Goal: Transaction & Acquisition: Purchase product/service

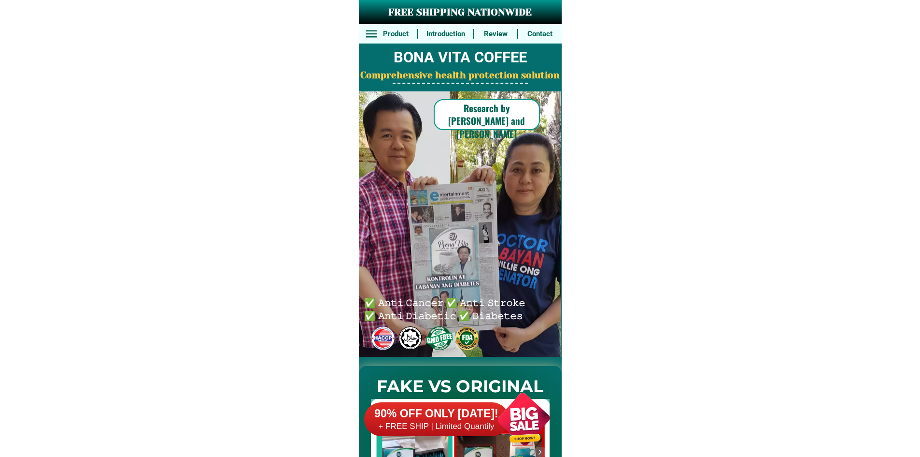
click at [500, 401] on div at bounding box center [524, 419] width 76 height 76
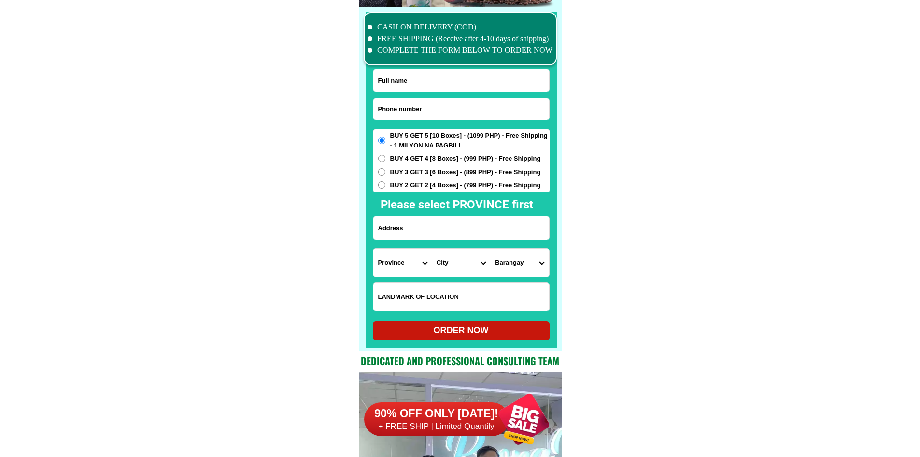
scroll to position [7510, 0]
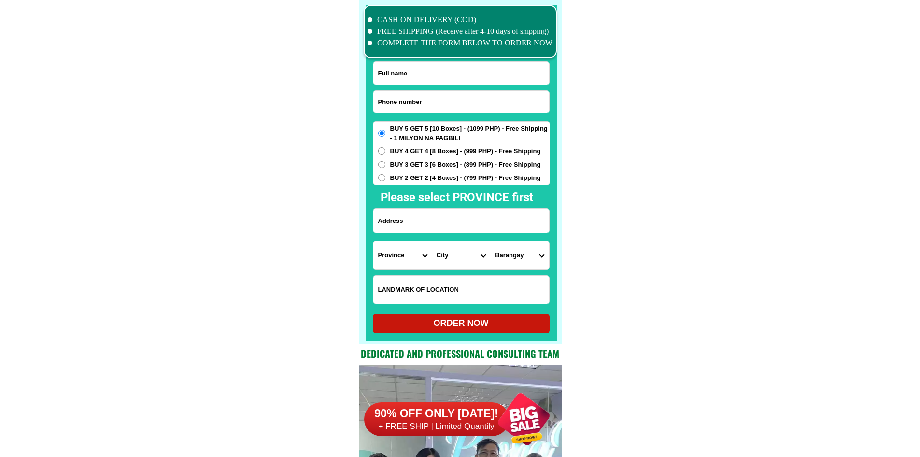
click at [432, 182] on span "BUY 2 GET 2 [4 Boxes] - (799 PHP) - Free Shipping" at bounding box center [465, 178] width 151 height 10
click at [386, 181] on input "BUY 2 GET 2 [4 Boxes] - (799 PHP) - Free Shipping" at bounding box center [381, 177] width 7 height 7
radio input "true"
click at [442, 99] on input "Input phone_number" at bounding box center [461, 102] width 176 height 22
click at [435, 107] on input "Input phone_number" at bounding box center [461, 102] width 176 height 22
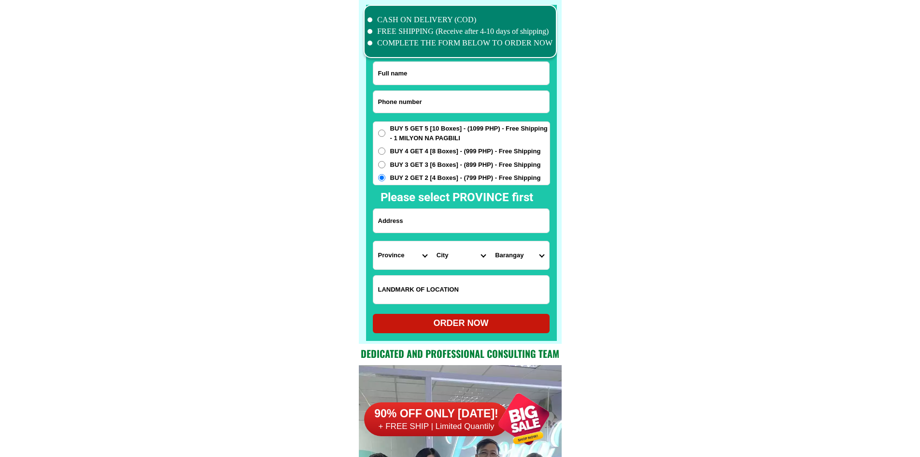
click at [435, 101] on input "Input phone_number" at bounding box center [461, 102] width 176 height 22
click at [405, 135] on span "BUY 5 GET 5 [10 Boxes] - (1099 PHP) - Free Shipping - 1 MILYON NA PAGBILI" at bounding box center [469, 133] width 159 height 19
click at [386, 135] on input "BUY 5 GET 5 [10 Boxes] - (1099 PHP) - Free Shipping - 1 MILYON NA PAGBILI" at bounding box center [381, 132] width 7 height 7
radio input "true"
click at [436, 105] on input "Input phone_number" at bounding box center [461, 102] width 176 height 22
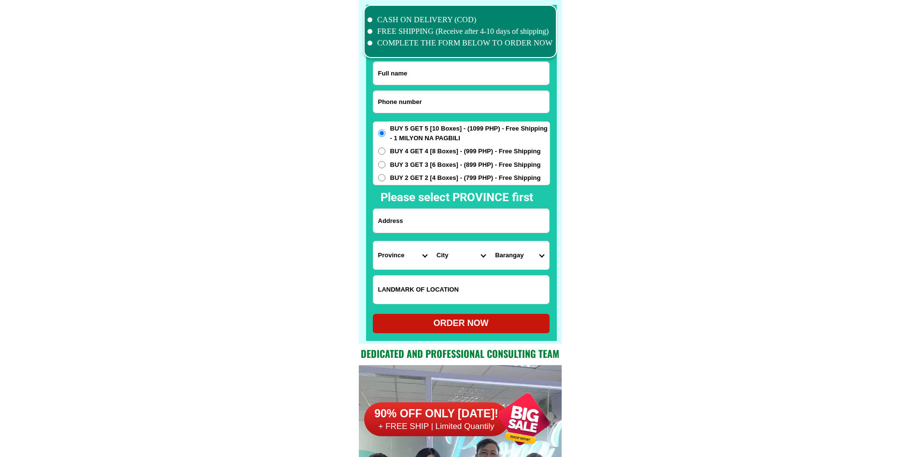
click at [380, 132] on input "BUY 5 GET 5 [10 Boxes] - (1099 PHP) - Free Shipping - 1 MILYON NA PAGBILI" at bounding box center [381, 132] width 7 height 7
click at [437, 105] on input "Input phone_number" at bounding box center [461, 102] width 176 height 22
paste input "0930 311 7320"
click at [414, 105] on input "0930 311 7320" at bounding box center [461, 102] width 176 height 22
click at [406, 100] on input "0930 311 7320" at bounding box center [461, 102] width 176 height 22
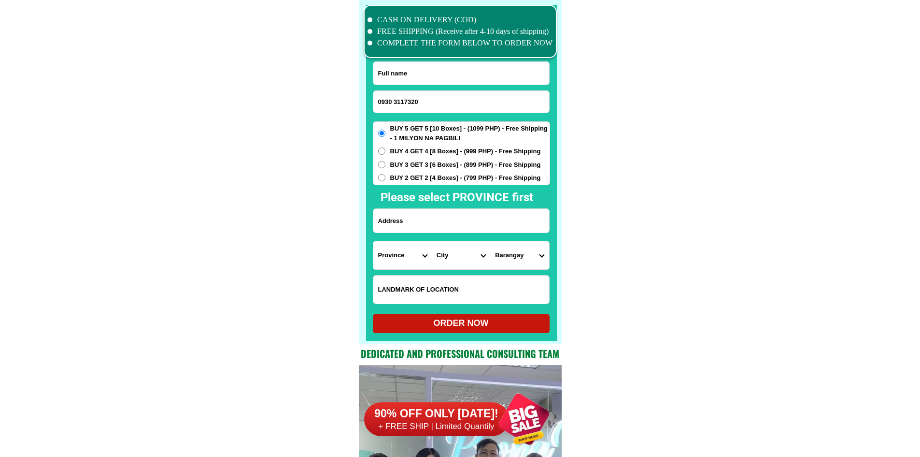
click at [394, 103] on input "0930 3117320" at bounding box center [461, 102] width 176 height 22
type input "09303117320"
drag, startPoint x: 444, startPoint y: 73, endPoint x: 445, endPoint y: 10, distance: 63.3
click at [444, 73] on input "Input full_name" at bounding box center [461, 73] width 176 height 23
paste input "Angelina. Literado"
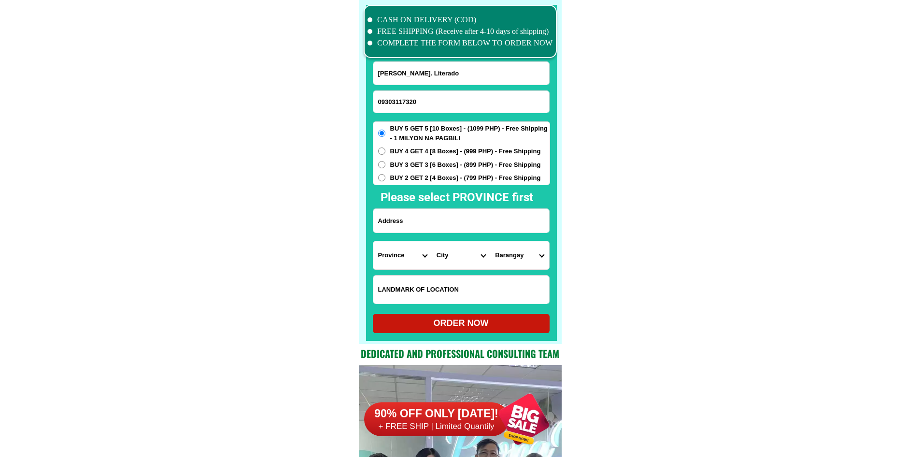
type input "Angelina. Literado"
click at [439, 217] on input "Input address" at bounding box center [461, 221] width 176 height 24
paste input "banlok lolomboy bocaue Bulacan"
type input "banlok lolomboy bocaue Bulacan"
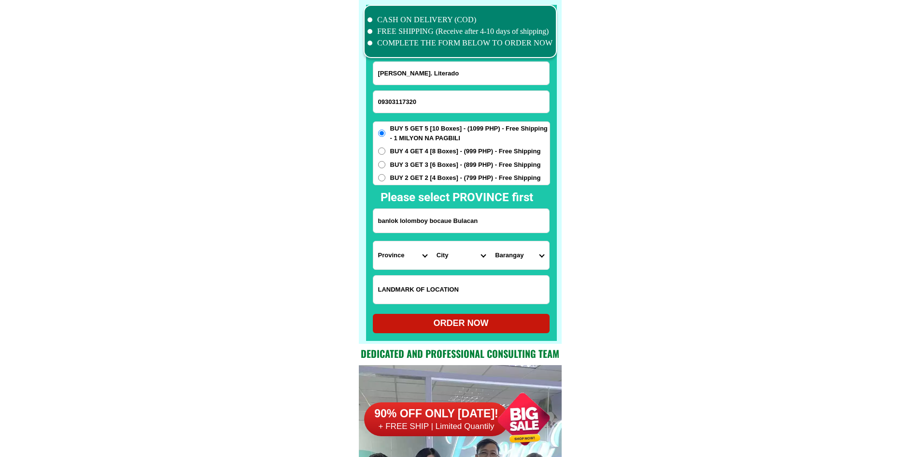
click at [412, 252] on select "Province [GEOGRAPHIC_DATA] [GEOGRAPHIC_DATA][PERSON_NAME][GEOGRAPHIC_DATA][GEOG…" at bounding box center [402, 255] width 58 height 28
select select "63_761"
click at [373, 241] on select "Province [GEOGRAPHIC_DATA] [GEOGRAPHIC_DATA][PERSON_NAME][GEOGRAPHIC_DATA][GEOG…" at bounding box center [402, 255] width 58 height 28
click at [465, 258] on select "City Angat Balagtas Baliuag Bocaue Bulacan Bulacan-hagonoy Bulacan-plaridel Bul…" at bounding box center [461, 255] width 58 height 28
select select "63_7619031"
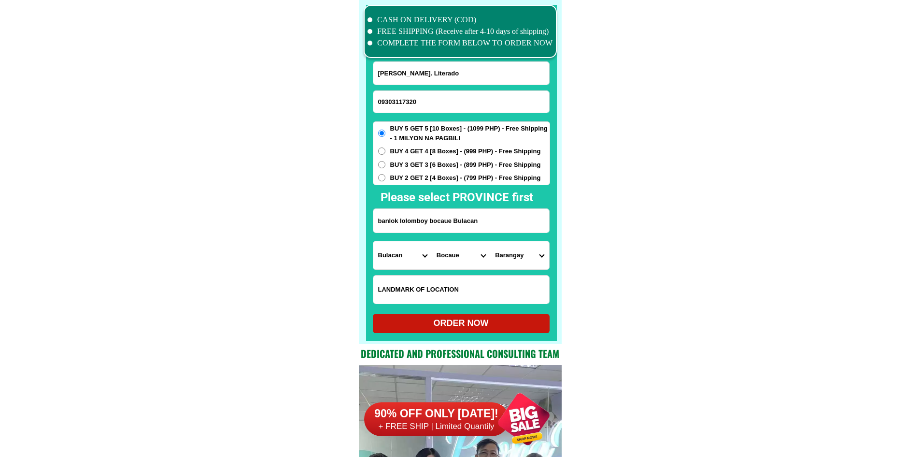
click at [517, 258] on select "Barangay Antipona Bagumbayan Bambang Batia Binang 1st Binang 2nd Bolacan Bunduk…" at bounding box center [519, 255] width 58 height 28
select select "63_76190317126"
click at [458, 332] on div "ORDER NOW" at bounding box center [461, 323] width 177 height 19
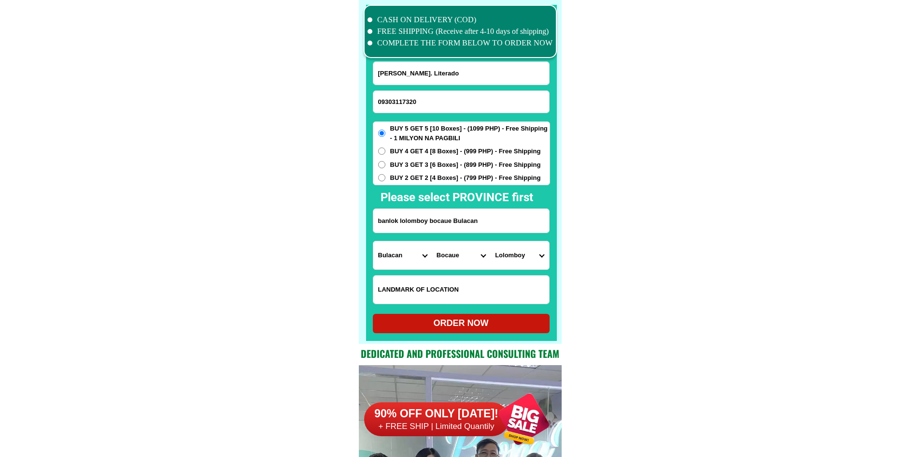
radio input "true"
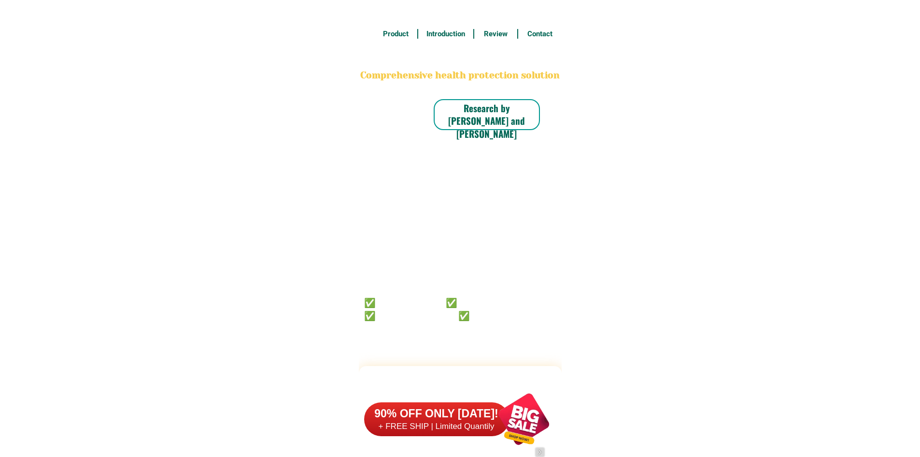
scroll to position [7510, 0]
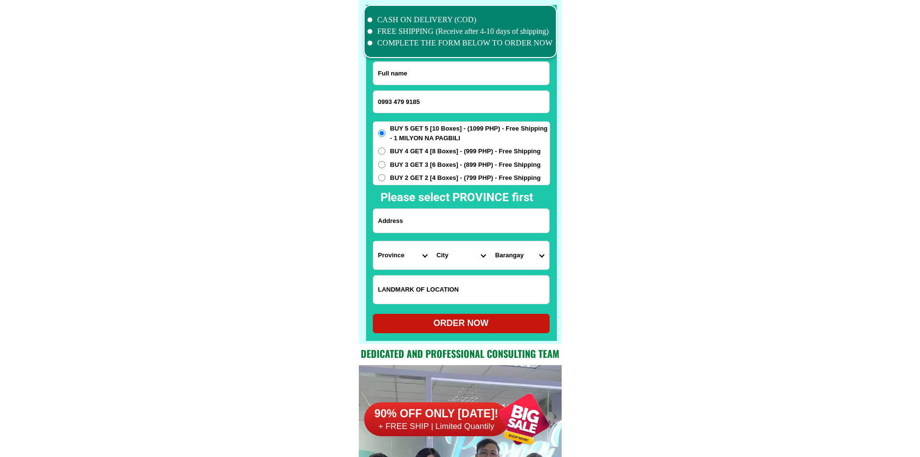
click at [407, 101] on input "0993 479 9185" at bounding box center [461, 102] width 176 height 22
click at [393, 99] on input "0993 4799185" at bounding box center [461, 102] width 176 height 22
type input "09934799185"
click at [449, 76] on input "Input full_name" at bounding box center [461, 73] width 176 height 23
paste input "wilfredo catorce."
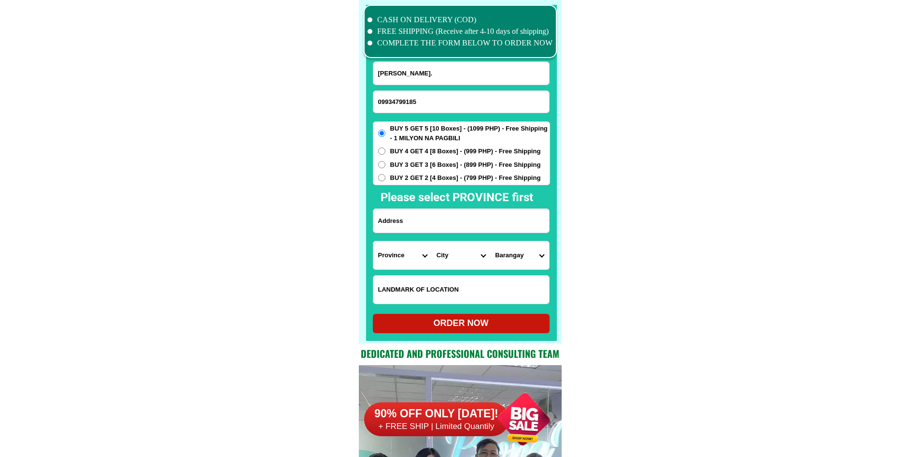
type input "wilfredo catorce."
click at [414, 243] on select "Province [GEOGRAPHIC_DATA] [GEOGRAPHIC_DATA][PERSON_NAME][GEOGRAPHIC_DATA][GEOG…" at bounding box center [402, 255] width 58 height 28
click at [478, 226] on input "Input address" at bounding box center [461, 221] width 176 height 24
paste input "# 130 saba st. Sitio talanay Area -B Barangay Batasan Hills Quezon City"
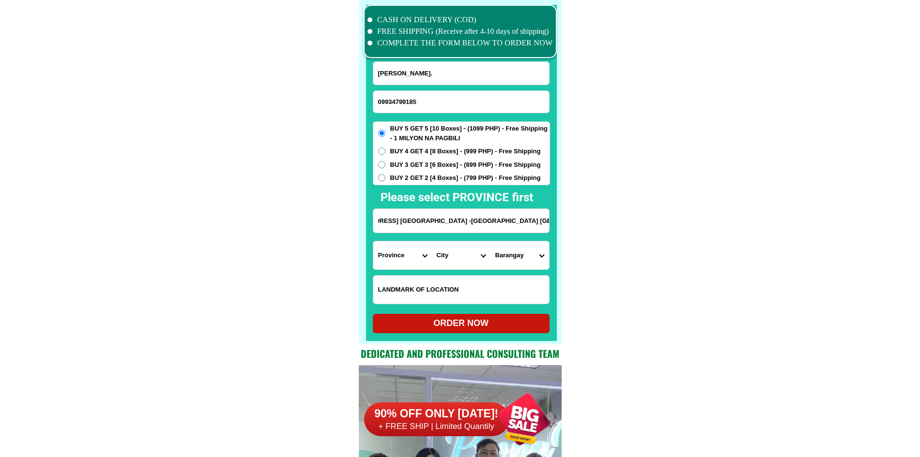
type input "# 130 saba st. Sitio talanay Area -B Barangay Batasan Hills Quezon City"
drag, startPoint x: 632, startPoint y: 235, endPoint x: 571, endPoint y: 255, distance: 63.4
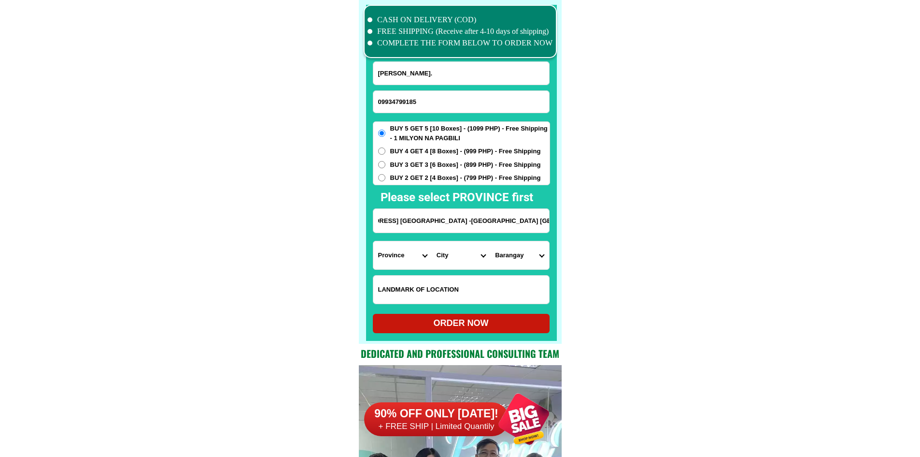
drag, startPoint x: 489, startPoint y: 223, endPoint x: 605, endPoint y: 271, distance: 125.6
click at [420, 256] on select "Province [GEOGRAPHIC_DATA] [GEOGRAPHIC_DATA][PERSON_NAME][GEOGRAPHIC_DATA][GEOG…" at bounding box center [402, 255] width 58 height 28
select select "63_219"
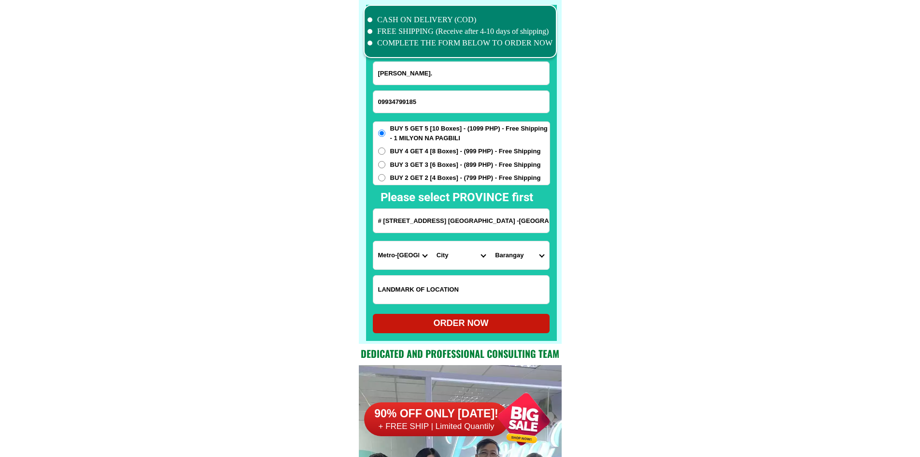
drag, startPoint x: 458, startPoint y: 262, endPoint x: 471, endPoint y: 262, distance: 13.0
click at [458, 262] on select "City Binondo CALOOCAN Ermita Intramuros Las-pinas Makati Malabon-city Malate Ma…" at bounding box center [461, 255] width 58 height 28
select select "63_2194070"
drag, startPoint x: 579, startPoint y: 262, endPoint x: 577, endPoint y: 256, distance: 6.6
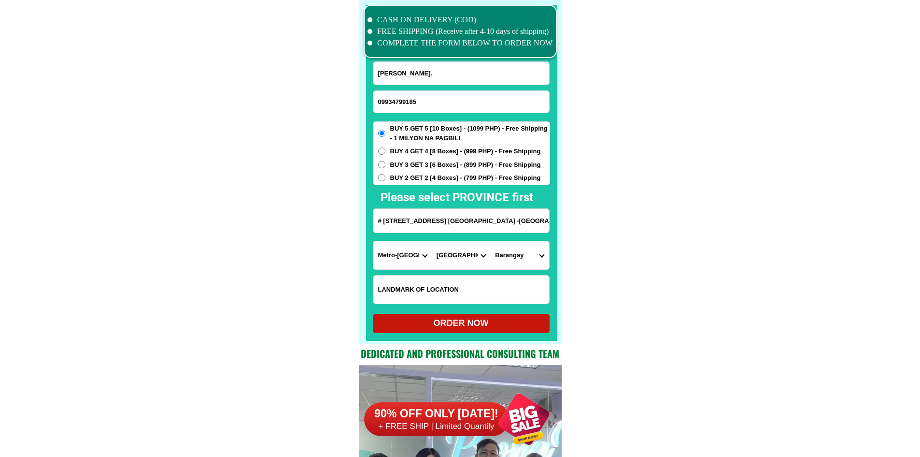
scroll to position [0, 48]
drag, startPoint x: 506, startPoint y: 221, endPoint x: 703, endPoint y: 244, distance: 198.5
click at [518, 255] on select "Barangay Alicia Amihan Apolonio samson Aurora Baesa Bagbag Bago bantay Bagong l…" at bounding box center [519, 255] width 58 height 28
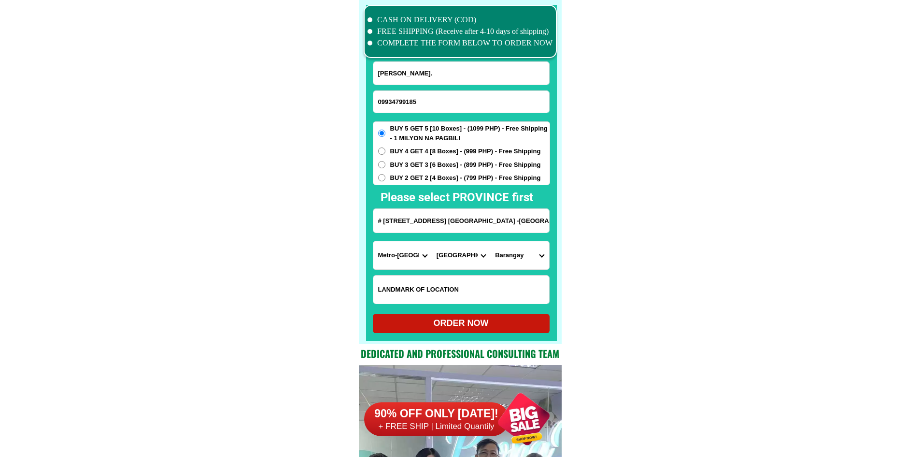
select select "63_21940706168"
click at [490, 241] on select "Barangay Alicia Amihan Apolonio samson Aurora Baesa Bagbag Bago bantay Bagong l…" at bounding box center [519, 255] width 58 height 28
click at [502, 317] on div "ORDER NOW" at bounding box center [461, 322] width 177 height 13
type input "# 130 saba st. Sitio talanay Area -B Barangay Batasan Hills Quezon City"
radio input "true"
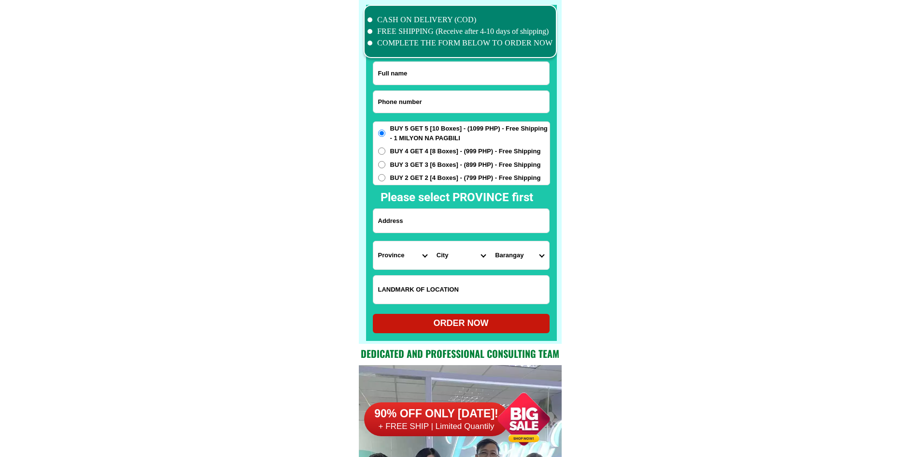
click at [432, 105] on input "Input phone_number" at bounding box center [461, 102] width 176 height 22
paste input "09690259672"
type input "09690259672"
click at [467, 63] on input "Input full_name" at bounding box center [461, 73] width 176 height 23
paste input "Teresita E. Asilum"
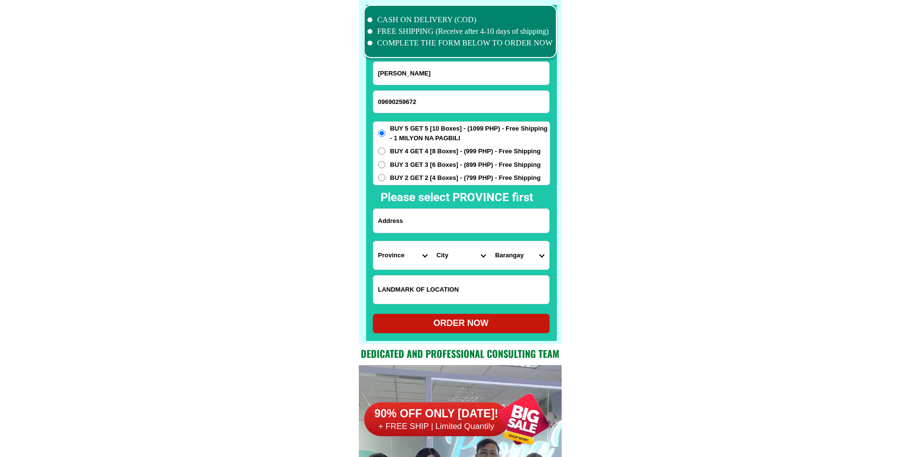
type input "Teresita E. Asilum"
click at [415, 174] on span "BUY 2 GET 2 [4 Boxes] - (799 PHP) - Free Shipping" at bounding box center [465, 178] width 151 height 10
click at [386, 174] on input "BUY 2 GET 2 [4 Boxes] - (799 PHP) - Free Shipping" at bounding box center [381, 177] width 7 height 7
radio input "true"
click at [422, 222] on input "Input address" at bounding box center [461, 221] width 176 height 24
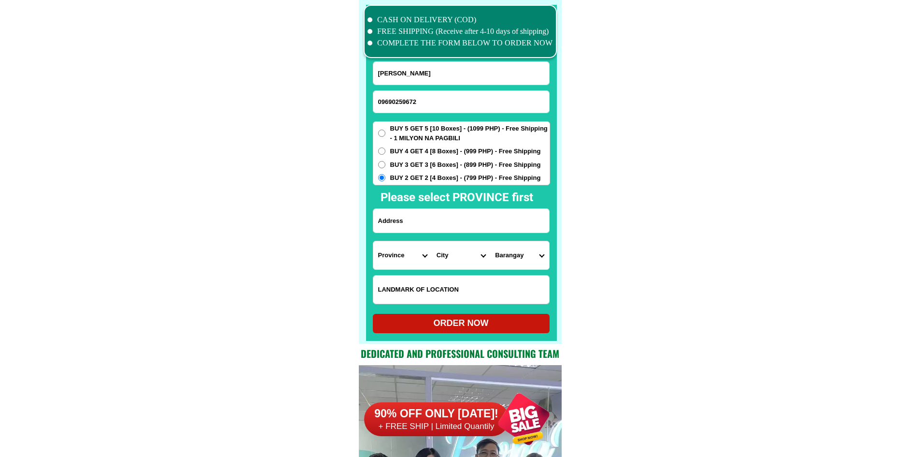
paste input "149 Tamayo st. Poblacion Dimasalang Masbate Tapat ng Municipal Hall"
type input "149 Tamayo st. Poblacion Dimasalang Masbate Tapat ng Municipal Hall"
drag, startPoint x: 646, startPoint y: 232, endPoint x: 582, endPoint y: 251, distance: 66.4
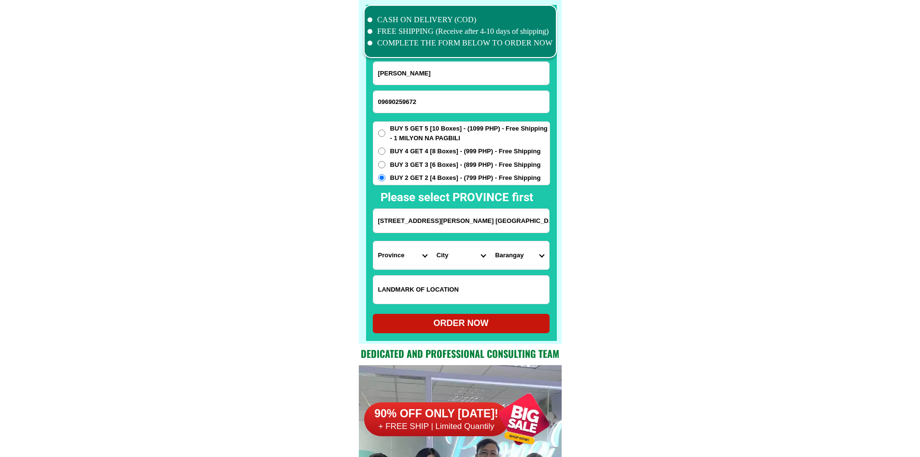
click at [423, 255] on select "Province [GEOGRAPHIC_DATA] [GEOGRAPHIC_DATA] [GEOGRAPHIC_DATA] [GEOGRAPHIC_DATA…" at bounding box center [402, 255] width 58 height 28
select select "63_626"
click at [373, 241] on select "Province [GEOGRAPHIC_DATA] [GEOGRAPHIC_DATA] [GEOGRAPHIC_DATA] [GEOGRAPHIC_DATA…" at bounding box center [402, 255] width 58 height 28
click at [468, 261] on select "City Aroroy Baleno Balud Cataingan Cawayan Dimasalang Mandaon Masbate-batuan Ma…" at bounding box center [461, 255] width 58 height 28
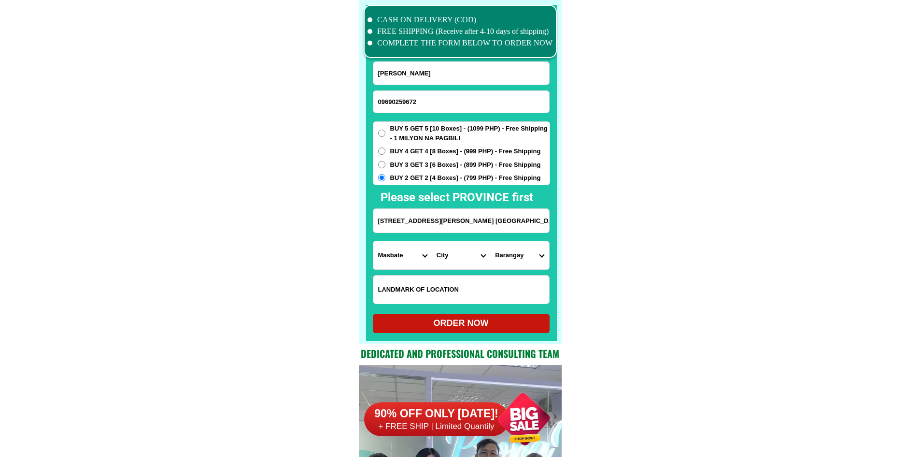
select select "63_6261983"
click at [499, 256] on select "Barangay Balantay Balocawe Banahao Buenaflor Buracan Cabanoyoan Cabrera Cadulan…" at bounding box center [519, 255] width 58 height 28
select select "63_62619836597"
click at [490, 241] on select "Barangay Balantay Balocawe Banahao Buenaflor Buracan Cabanoyoan Cabrera Cadulan…" at bounding box center [519, 255] width 58 height 28
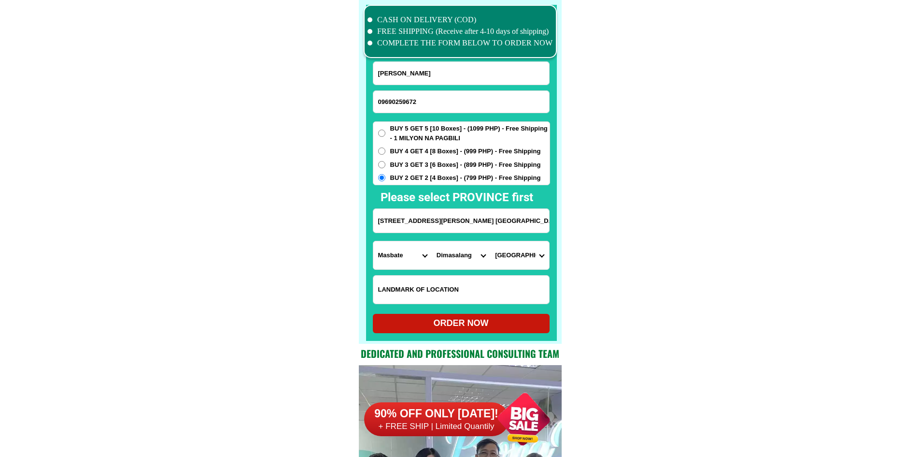
click at [498, 323] on div "ORDER NOW" at bounding box center [461, 322] width 177 height 13
radio input "true"
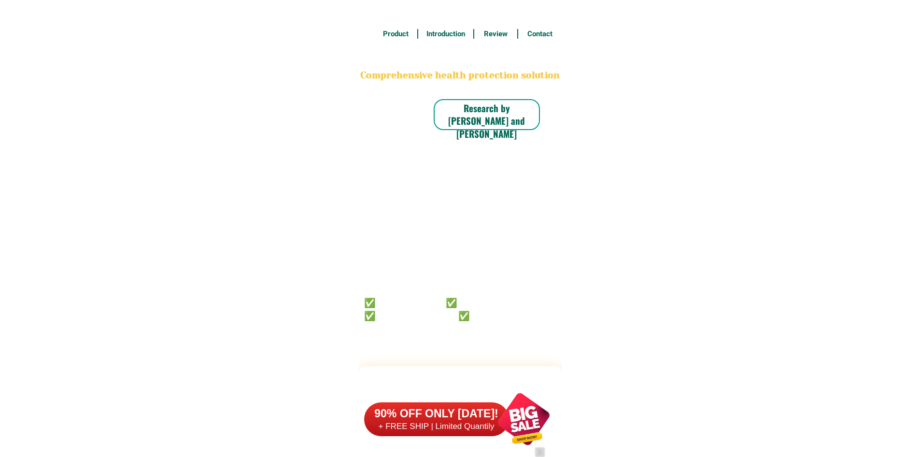
scroll to position [7510, 0]
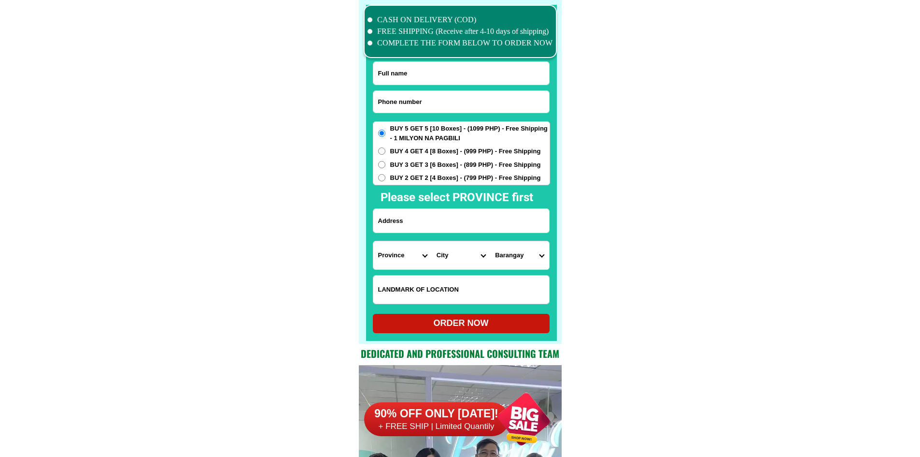
click at [416, 101] on input "Input phone_number" at bounding box center [461, 102] width 176 height 22
paste input "09624351929"
type input "09624351929"
drag, startPoint x: 464, startPoint y: 78, endPoint x: 463, endPoint y: 72, distance: 5.4
click at [463, 78] on input "Input full_name" at bounding box center [461, 73] width 176 height 23
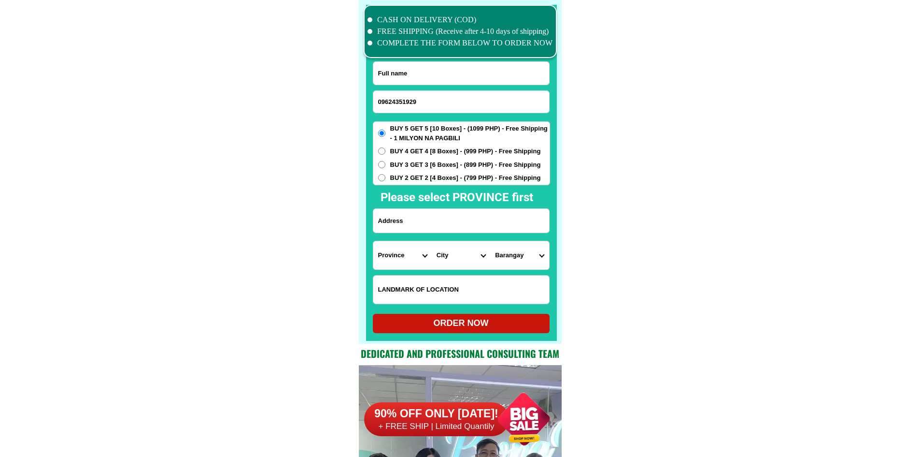
paste input "Virginia apigo"
type input "Virginia apigo"
click at [431, 222] on input "Input address" at bounding box center [461, 221] width 176 height 24
paste input "26 San Aurelio 3rd,purok 1 balungao,pangasinan,likod ng Tulay store"
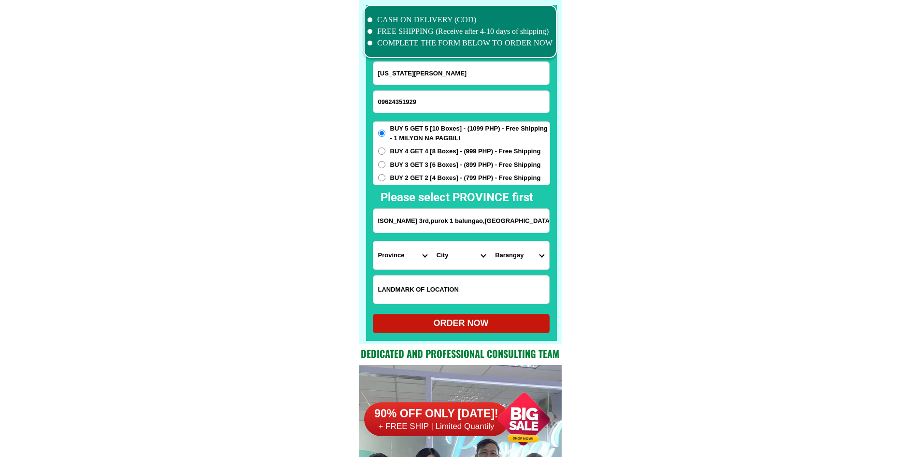
type input "26 San Aurelio 3rd,purok 1 balungao,pangasinan,likod ng Tulay store"
click at [415, 257] on select "Province [GEOGRAPHIC_DATA] [GEOGRAPHIC_DATA][PERSON_NAME][GEOGRAPHIC_DATA][GEOG…" at bounding box center [402, 255] width 58 height 28
select select "63_247"
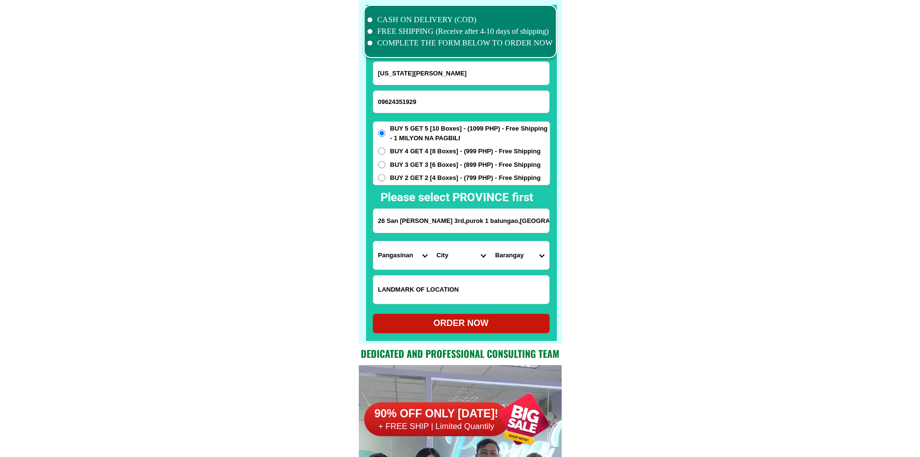
click at [455, 255] on select "City Agno Aguilar Alaminos-city Asingan Balungao Bani Basista Bautista Bayamban…" at bounding box center [461, 255] width 58 height 28
select select "63_2471614"
click at [534, 255] on select "Barangay Angayan norte Angayan sur Capulaan Esmeralda Kita-kita Mabini Mauban P…" at bounding box center [519, 255] width 58 height 28
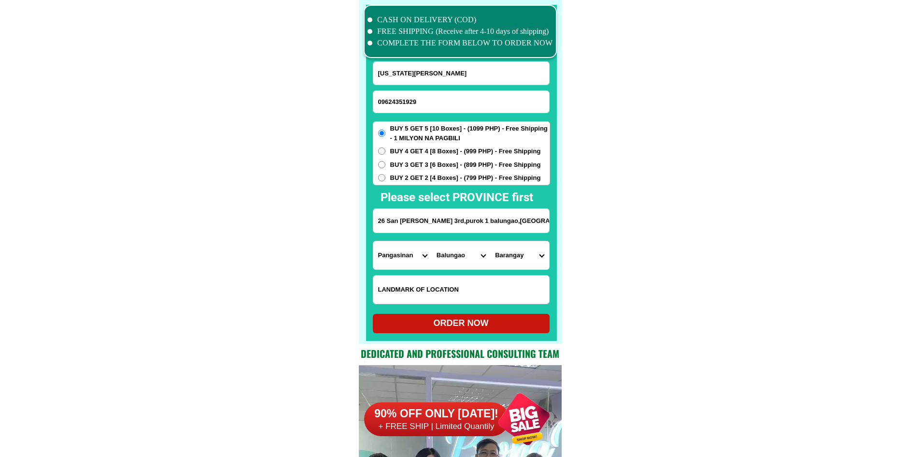
click at [534, 255] on select "Barangay Angayan norte Angayan sur Capulaan Esmeralda Kita-kita Mabini Mauban P…" at bounding box center [519, 255] width 58 height 28
select select "63_24716149593"
drag, startPoint x: 689, startPoint y: 285, endPoint x: 662, endPoint y: 301, distance: 31.2
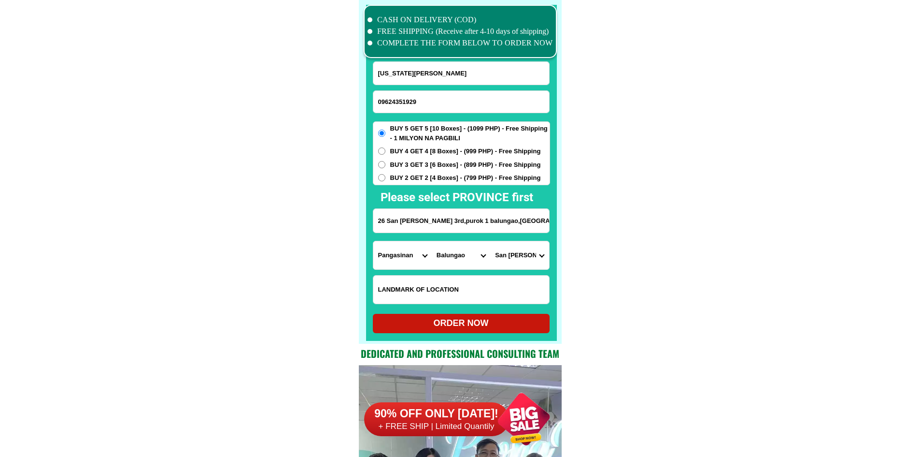
drag, startPoint x: 510, startPoint y: 329, endPoint x: 607, endPoint y: 40, distance: 304.6
click at [468, 334] on div at bounding box center [461, 173] width 191 height 336
click at [483, 317] on div "ORDER NOW" at bounding box center [461, 323] width 177 height 19
radio input "true"
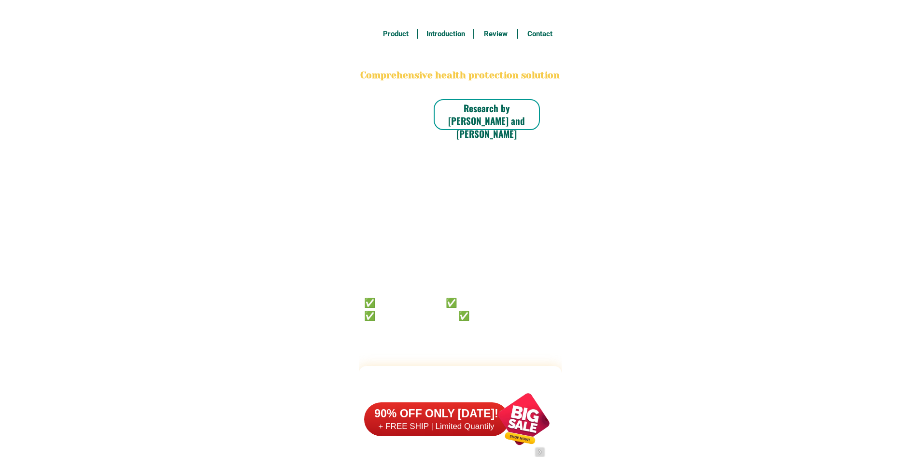
scroll to position [7510, 0]
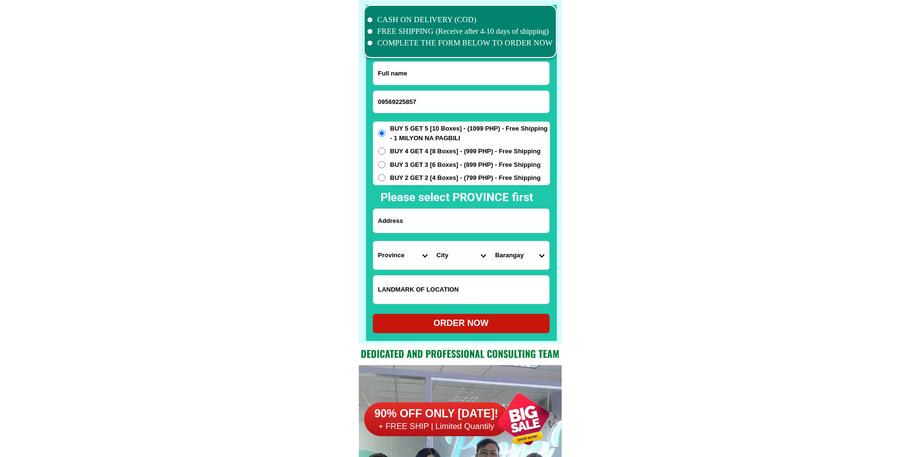
type input "09569225857"
click at [448, 74] on input "Input full_name" at bounding box center [461, 73] width 176 height 23
paste input "[PERSON_NAME]"
type input "[PERSON_NAME]"
click at [452, 230] on input "Input address" at bounding box center [461, 221] width 176 height 24
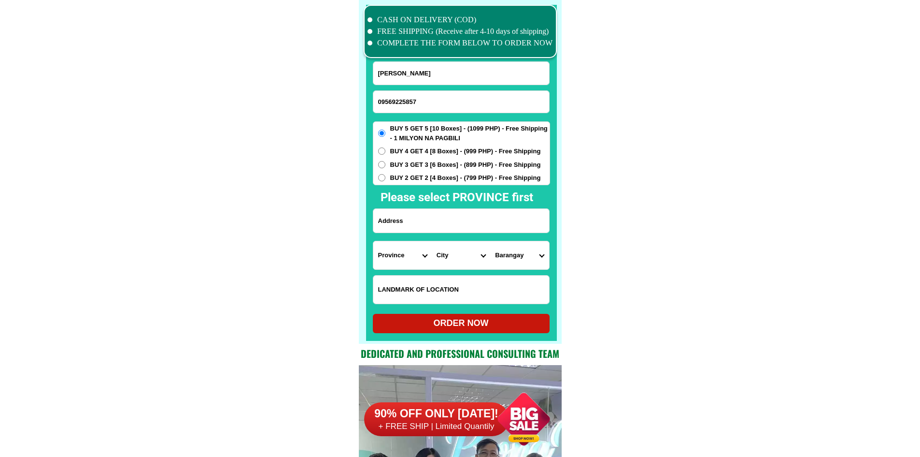
paste input "[STREET_ADDRESS][PERSON_NAME]"
type input "[STREET_ADDRESS][PERSON_NAME]"
click at [560, 222] on div "CASH ON DELIVERY (COD) FREE SHIPPING (Receive after 4-10 days of shipping) COMP…" at bounding box center [460, 171] width 203 height 343
drag, startPoint x: 440, startPoint y: 217, endPoint x: 571, endPoint y: 217, distance: 130.4
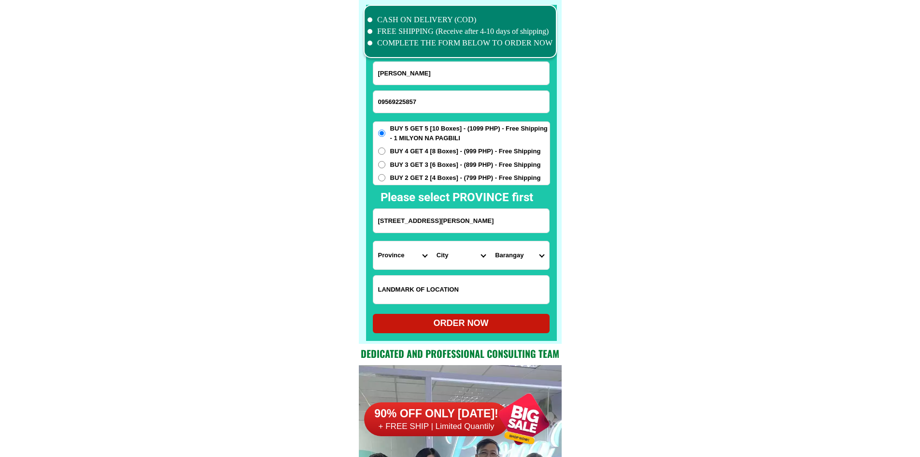
drag, startPoint x: 470, startPoint y: 219, endPoint x: 523, endPoint y: 219, distance: 53.1
click at [523, 219] on input "# 40 B, P, Bautista Alley 6 Brgy, Pansol QC, Kallueng Store PA" at bounding box center [461, 221] width 176 height 24
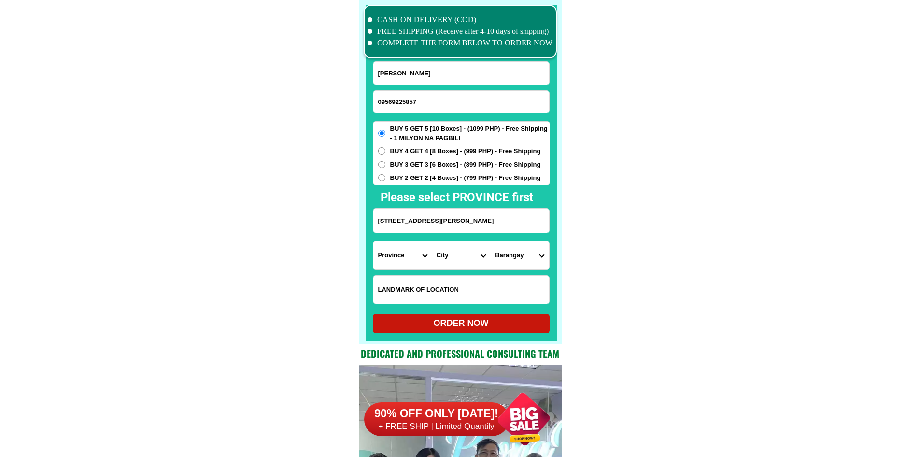
click at [530, 219] on input "# 40 B, P, Bautista Alley 6 Brgy, Pansol QC, Kallueng Store PA" at bounding box center [461, 221] width 176 height 24
drag, startPoint x: 481, startPoint y: 224, endPoint x: 571, endPoint y: 224, distance: 89.9
click at [486, 218] on input "# 40 B, P, Bautista Alley 6 Brgy, Pansol QC, Kallueng Store PA" at bounding box center [461, 221] width 176 height 24
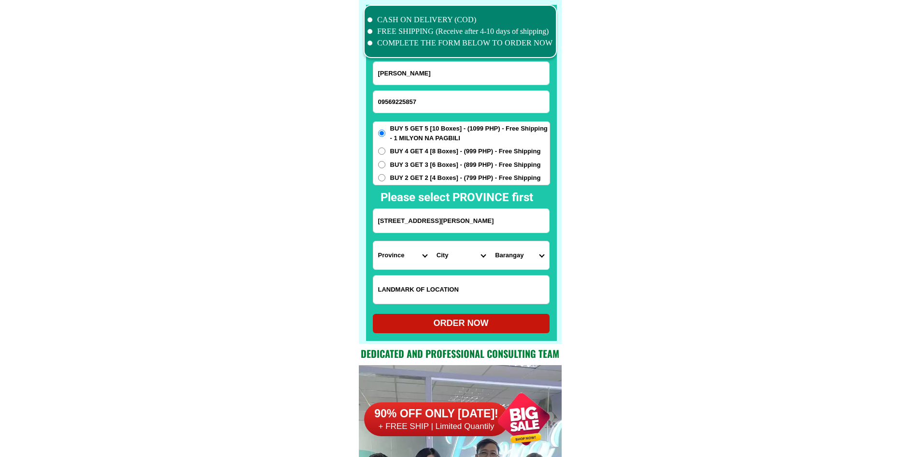
scroll to position [0, 0]
click at [407, 257] on select "Province [GEOGRAPHIC_DATA] [GEOGRAPHIC_DATA] [GEOGRAPHIC_DATA] [GEOGRAPHIC_DATA…" at bounding box center [402, 255] width 58 height 28
select select "63_219"
click at [440, 260] on select "City" at bounding box center [461, 255] width 58 height 28
select select "63_2194070"
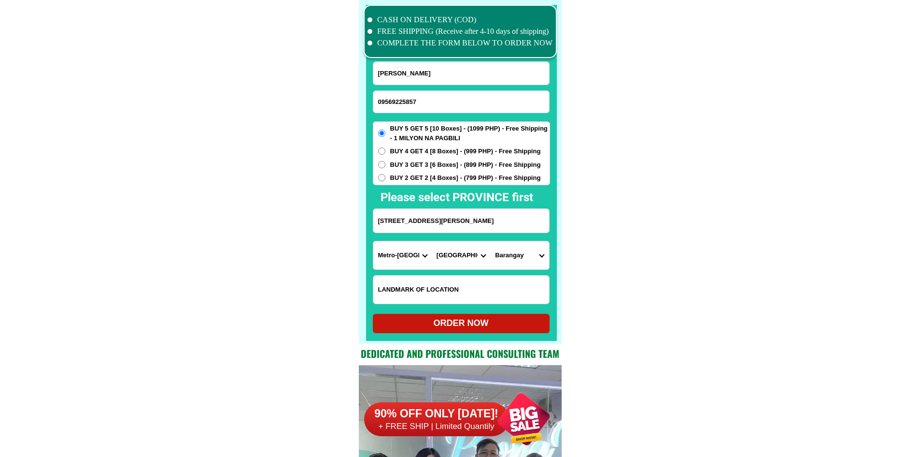
drag, startPoint x: 637, startPoint y: 267, endPoint x: 614, endPoint y: 267, distance: 22.2
click at [530, 257] on select "Barangay Alicia Amihan Apolonio samson Aurora Baesa Bagbag Bago bantay Bagong l…" at bounding box center [519, 255] width 58 height 28
select select "63_219407018164"
click at [490, 241] on select "Barangay Alicia Amihan Apolonio samson Aurora Baesa Bagbag Bago bantay Bagong l…" at bounding box center [519, 255] width 58 height 28
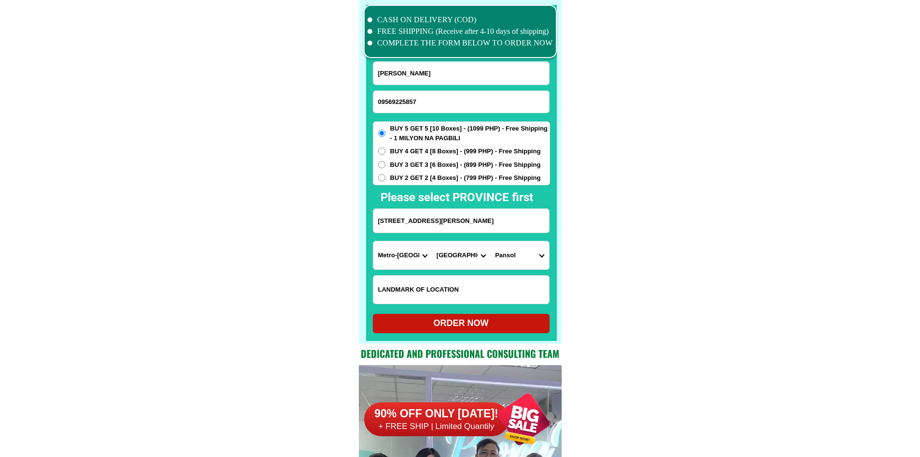
click at [503, 329] on div "ORDER NOW" at bounding box center [461, 322] width 177 height 13
type input "# 40 B, P, Bautista Alley 6 Brgy, Pansol QC, Kallueng Store PA"
radio input "true"
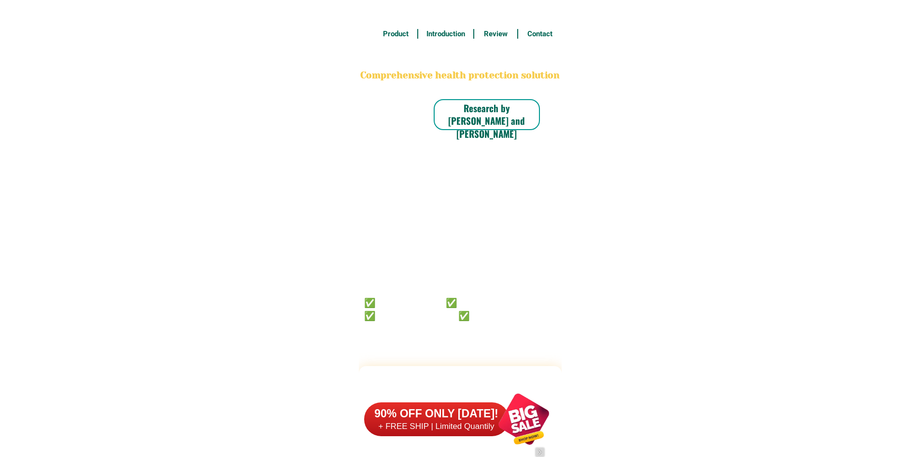
scroll to position [7510, 0]
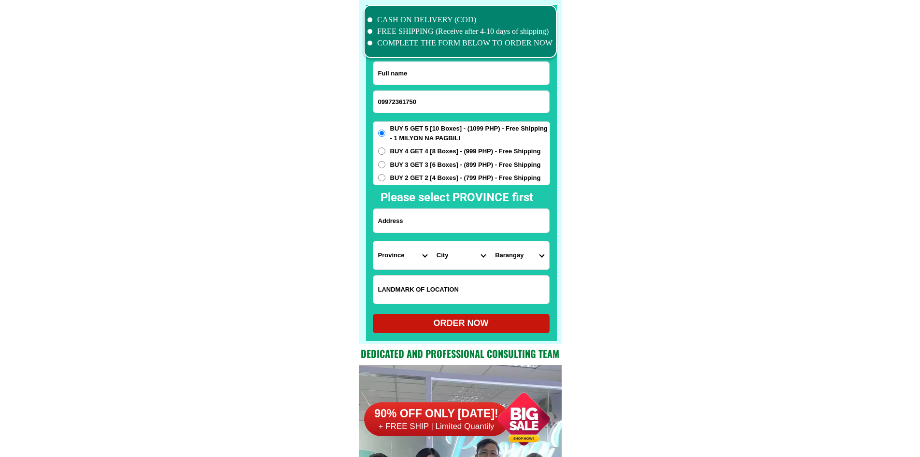
type input "09972361750"
click at [413, 76] on input "Input full_name" at bounding box center [461, 73] width 176 height 23
click at [468, 78] on input "Input full_name" at bounding box center [461, 73] width 176 height 23
paste input "Maria Nora labuga"
type input "Maria Nora labuga"
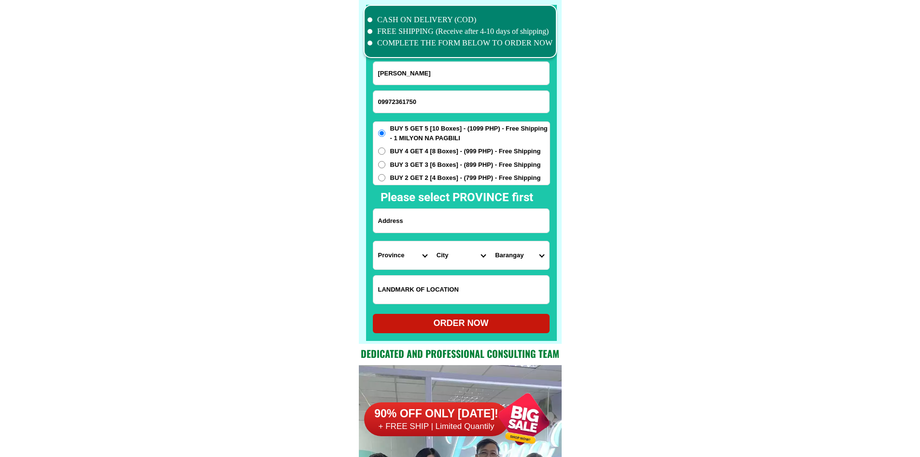
drag, startPoint x: 405, startPoint y: 226, endPoint x: 410, endPoint y: 222, distance: 6.2
click at [405, 226] on input "Input address" at bounding box center [461, 221] width 176 height 24
paste input "p6 matampay ilaya lala lanao del norte daycare center"
type input "p6 matampay ilaya lala lanao del norte daycare center"
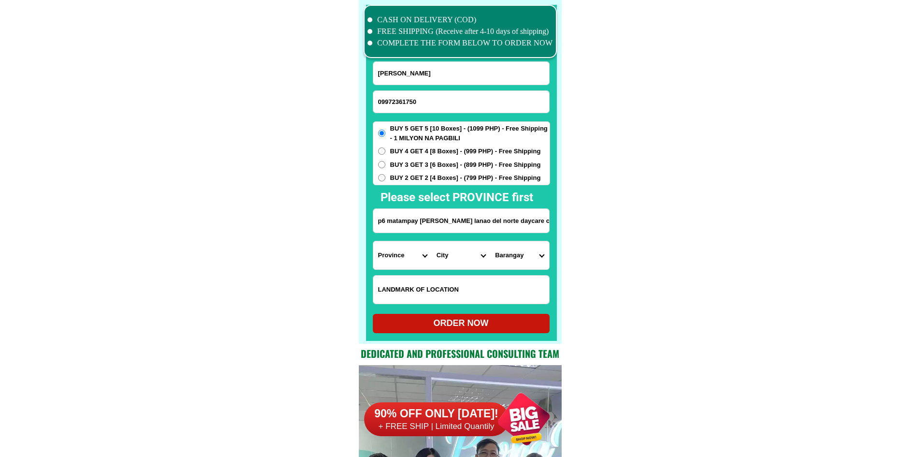
click at [404, 262] on select "Province [GEOGRAPHIC_DATA] [GEOGRAPHIC_DATA] [GEOGRAPHIC_DATA] [GEOGRAPHIC_DATA…" at bounding box center [402, 255] width 58 height 28
select select "63_691"
click at [460, 251] on select "City Bacolod Baloi Baroy Iligan-city Kauswagan Kolambugan Lala Lanao-del-norte-…" at bounding box center [461, 255] width 58 height 28
select select "63_6913974"
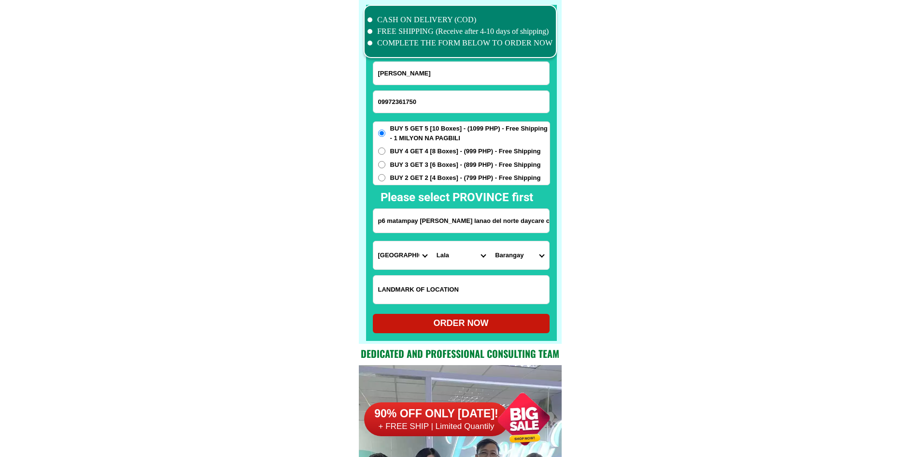
click at [503, 262] on select "Barangay Abaga Andil Cabasagan Camalan Darumawang bucana Darumawang ilaya El sa…" at bounding box center [519, 255] width 58 height 28
select select "63_69139746706"
click at [491, 182] on span "BUY 2 GET 2 [4 Boxes] - (799 PHP) - Free Shipping" at bounding box center [465, 178] width 151 height 10
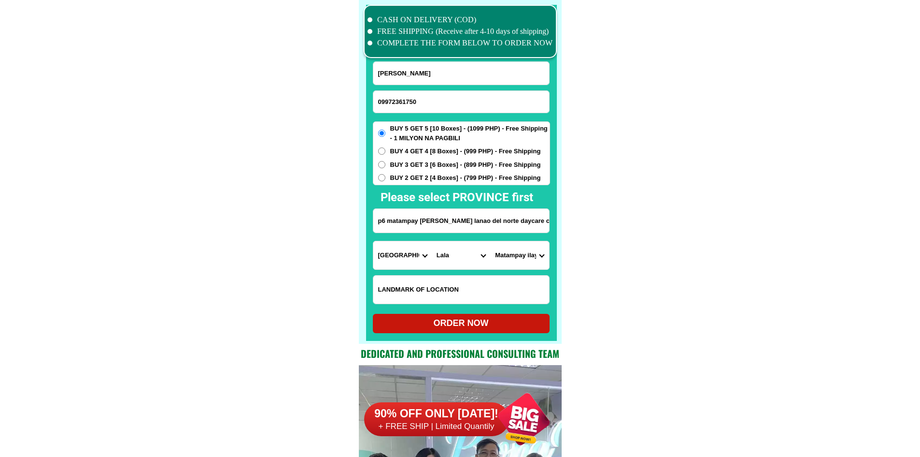
click at [386, 181] on input "BUY 2 GET 2 [4 Boxes] - (799 PHP) - Free Shipping" at bounding box center [381, 177] width 7 height 7
click at [467, 321] on div "ORDER NOW" at bounding box center [461, 322] width 177 height 13
radio input "true"
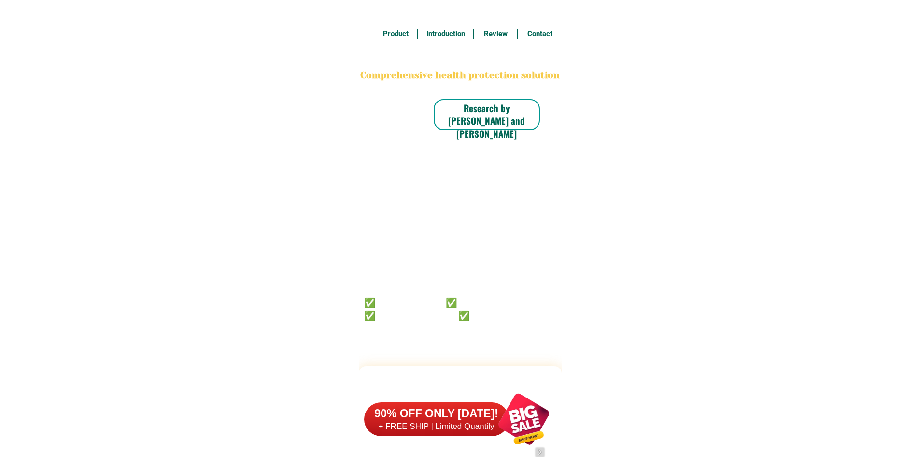
scroll to position [7510, 0]
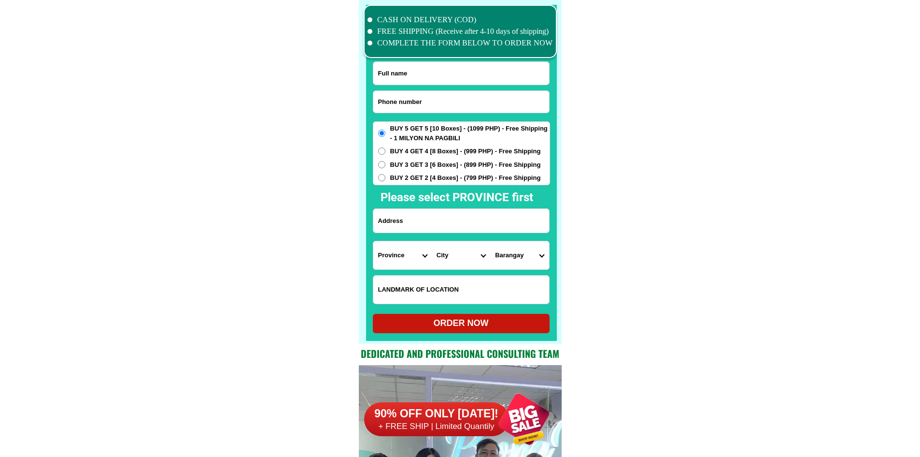
click at [423, 107] on input "Input phone_number" at bounding box center [461, 102] width 176 height 22
paste input "09637517252"
type input "09637517252"
click at [460, 73] on input "Input full_name" at bounding box center [461, 73] width 176 height 23
paste input "Biebe Dumaguing"
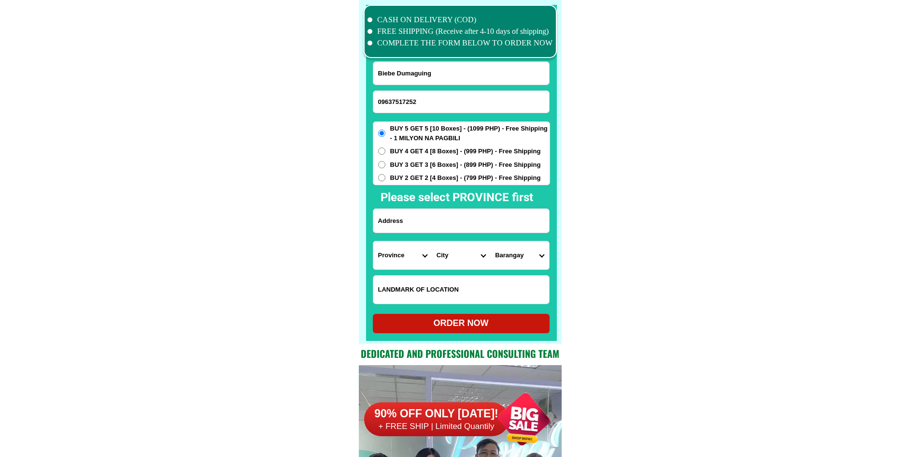
type input "Biebe Dumaguing"
click at [447, 220] on input "Input address" at bounding box center [461, 221] width 176 height 24
paste input "Brgy. Palanogan Mahaplag Leyte"
type input "Brgy. Palanogan Mahaplag Leyte"
drag, startPoint x: 374, startPoint y: 269, endPoint x: 379, endPoint y: 255, distance: 14.8
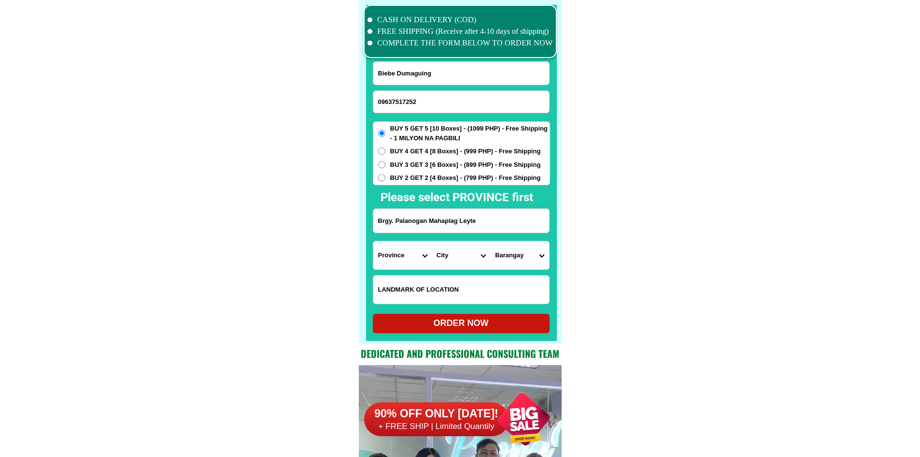
click at [374, 266] on div "Province Abra Agusan-del-norte Agusan-del-sur Aklan Albay Antique Apayao Aurora…" at bounding box center [461, 255] width 177 height 29
click at [383, 253] on select "Province [GEOGRAPHIC_DATA] [GEOGRAPHIC_DATA] [GEOGRAPHIC_DATA] [GEOGRAPHIC_DATA…" at bounding box center [402, 255] width 58 height 28
select select "63_199"
click at [464, 261] on select "City [GEOGRAPHIC_DATA] [GEOGRAPHIC_DATA] [GEOGRAPHIC_DATA] [GEOGRAPHIC_DATA] [G…" at bounding box center [461, 255] width 58 height 28
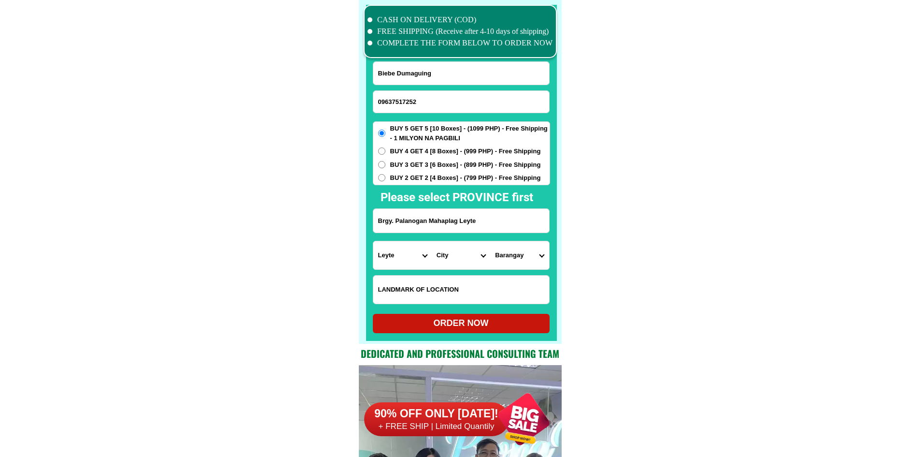
click at [464, 261] on select "City [GEOGRAPHIC_DATA] [GEOGRAPHIC_DATA] [GEOGRAPHIC_DATA] [GEOGRAPHIC_DATA] [G…" at bounding box center [461, 255] width 58 height 28
click at [464, 261] on select "City Abuyog Alangalang Albuera Babatngon Barugo Baybay-city Burauen Calubian Ca…" at bounding box center [461, 255] width 58 height 28
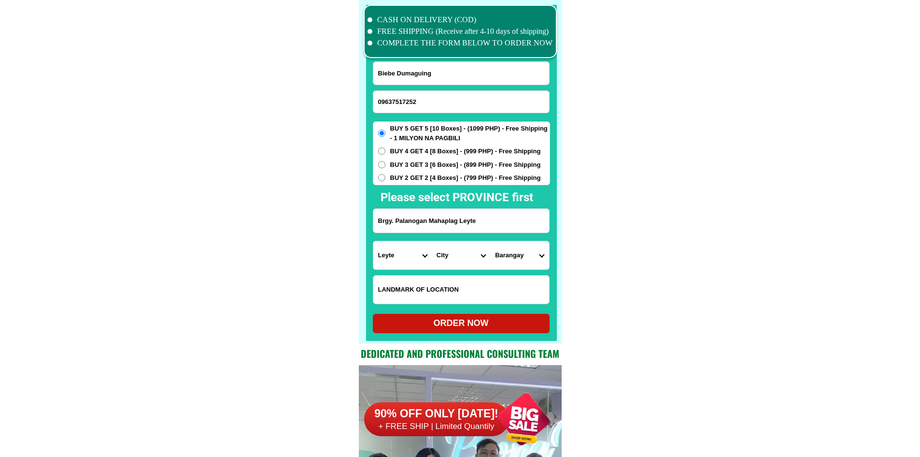
click at [464, 261] on select "City Abuyog Alangalang Albuera Babatngon Barugo Baybay-city Burauen Calubian Ca…" at bounding box center [461, 255] width 58 height 28
click at [459, 251] on select "City Abuyog Alangalang Albuera Babatngon Barugo Baybay-city Burauen Calubian Ca…" at bounding box center [461, 255] width 58 height 28
select select "63_1995796"
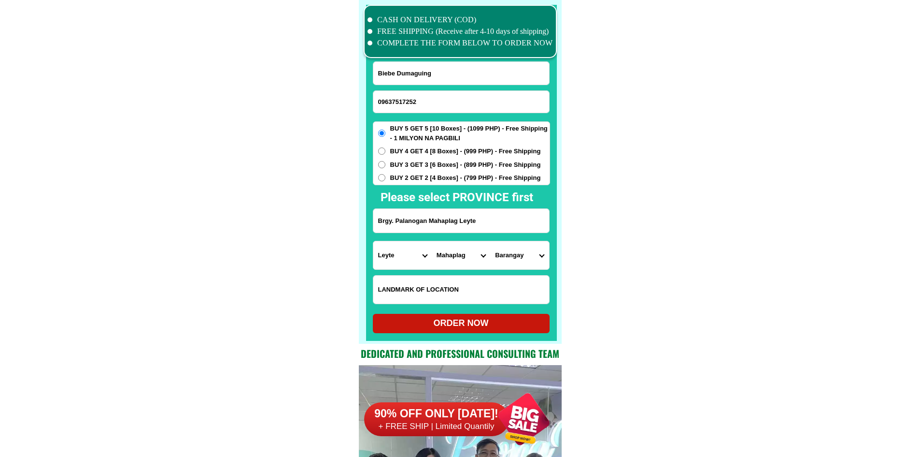
click at [517, 260] on select "Barangay Campin Cuatro de agosto Hiluctogan Hilusig Himamara Hinaguimitan Liber…" at bounding box center [519, 255] width 58 height 28
select select "63_19957966801"
drag, startPoint x: 652, startPoint y: 275, endPoint x: 639, endPoint y: 282, distance: 14.9
click at [470, 323] on div "ORDER NOW" at bounding box center [461, 322] width 177 height 13
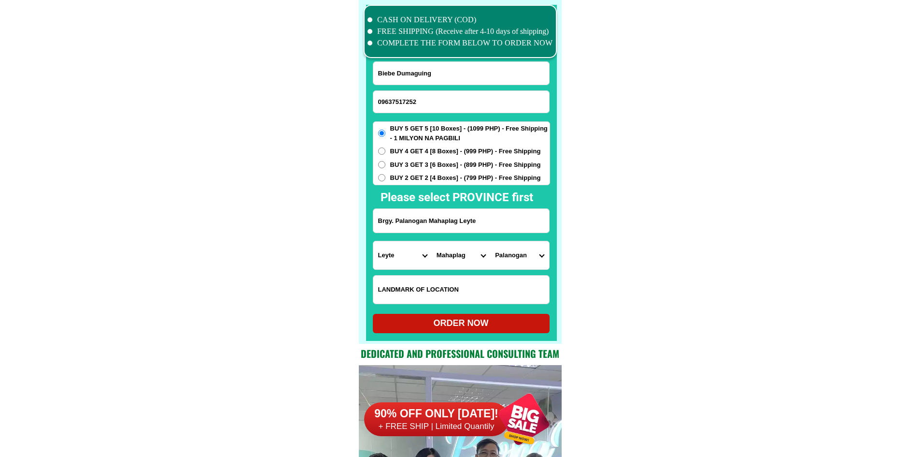
type input "Biebe Dumaguing"
radio input "true"
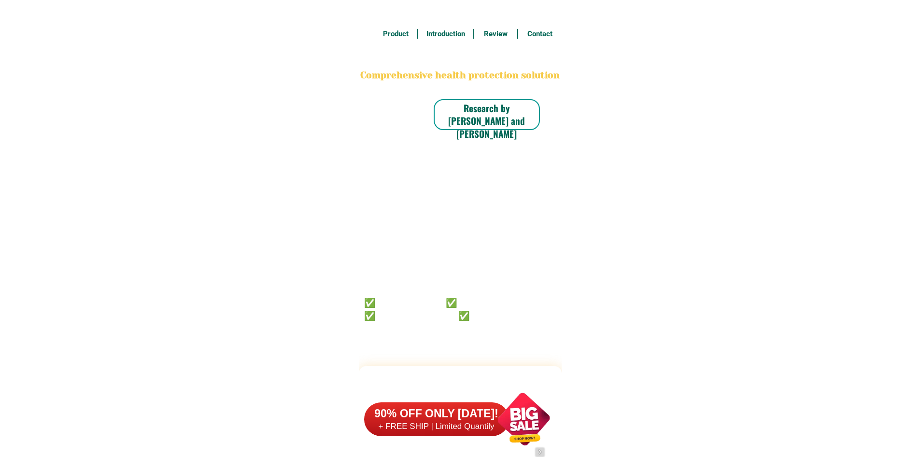
scroll to position [7510, 0]
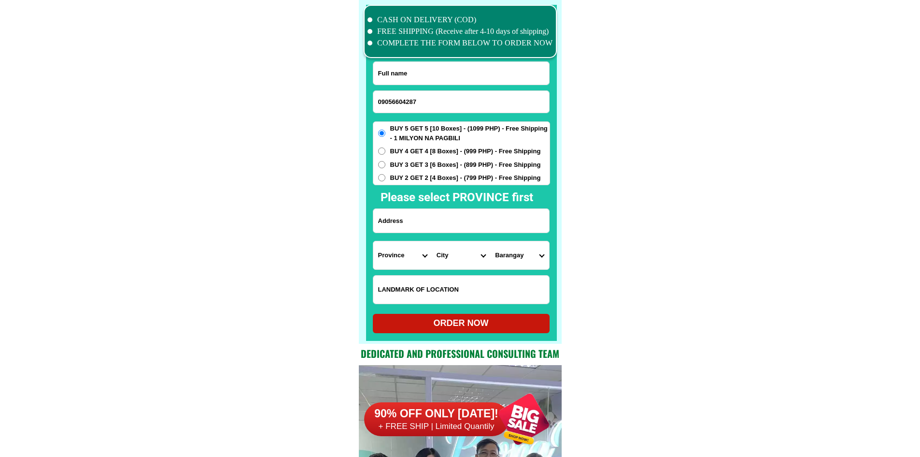
click at [433, 68] on input "Input full_name" at bounding box center [461, 73] width 176 height 23
paste input "[PERSON_NAME]"
type input "[PERSON_NAME]"
drag, startPoint x: 455, startPoint y: 211, endPoint x: 454, endPoint y: 202, distance: 8.3
click at [455, 211] on input "Input address" at bounding box center [461, 221] width 176 height 24
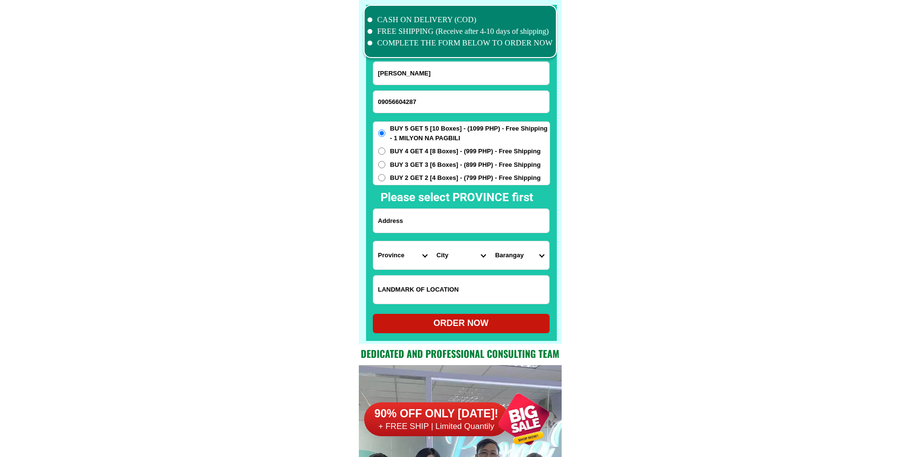
paste input "Brgy. [GEOGRAPHIC_DATA], [GEOGRAPHIC_DATA], [GEOGRAPHIC_DATA], our house is nea…"
type input "Brgy. [GEOGRAPHIC_DATA], [GEOGRAPHIC_DATA], [GEOGRAPHIC_DATA], our house is nea…"
click at [449, 174] on span "BUY 2 GET 2 [4 Boxes] - (799 PHP) - Free Shipping" at bounding box center [465, 178] width 151 height 10
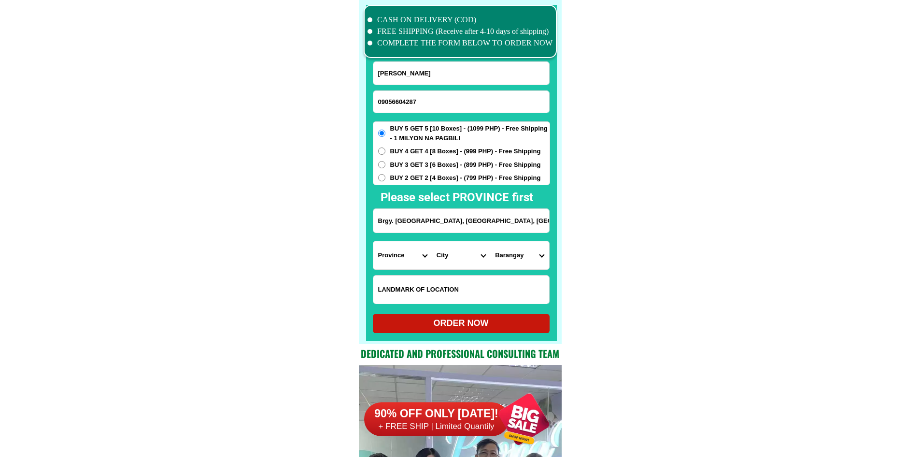
click at [386, 174] on input "BUY 2 GET 2 [4 Boxes] - (799 PHP) - Free Shipping" at bounding box center [381, 177] width 7 height 7
radio input "true"
click at [411, 260] on select "Province [GEOGRAPHIC_DATA] [GEOGRAPHIC_DATA] [GEOGRAPHIC_DATA] [GEOGRAPHIC_DATA…" at bounding box center [402, 255] width 58 height 28
select select "63_199"
click at [444, 262] on select "City [GEOGRAPHIC_DATA] [GEOGRAPHIC_DATA] [GEOGRAPHIC_DATA] [GEOGRAPHIC_DATA] [G…" at bounding box center [461, 255] width 58 height 28
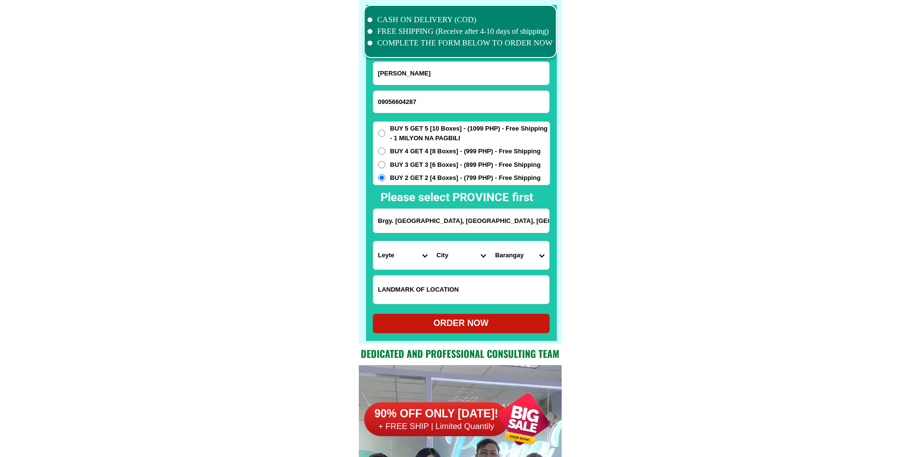
select select "63_1993645"
click at [517, 254] on select "Barangay Alahag Anibongan Atipolo Badiang Batug Bias zabala Buenavista Bukid Bu…" at bounding box center [519, 255] width 58 height 28
select select "63_19936457319"
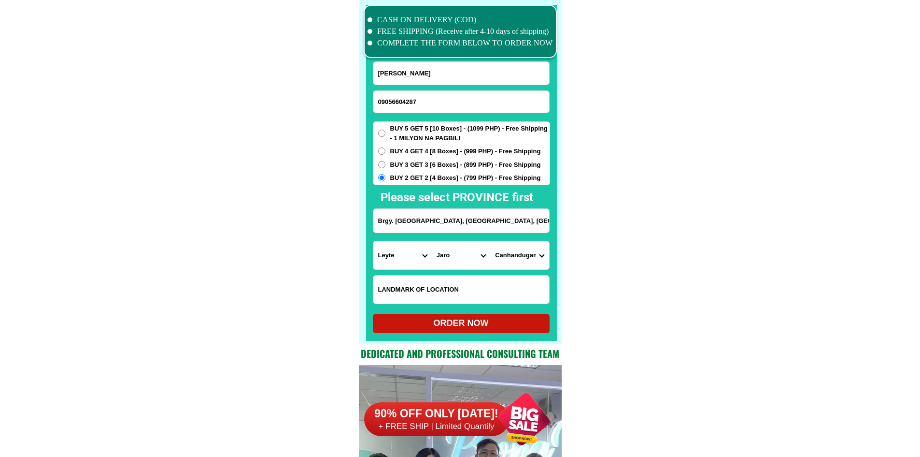
click at [501, 312] on form "Anacorita A. Zabala 09056604287 ORDER NOW Brgy. Canhandugan, Jaro, Leyte, our h…" at bounding box center [461, 196] width 177 height 271
click at [496, 318] on div "ORDER NOW" at bounding box center [461, 322] width 177 height 13
radio input "true"
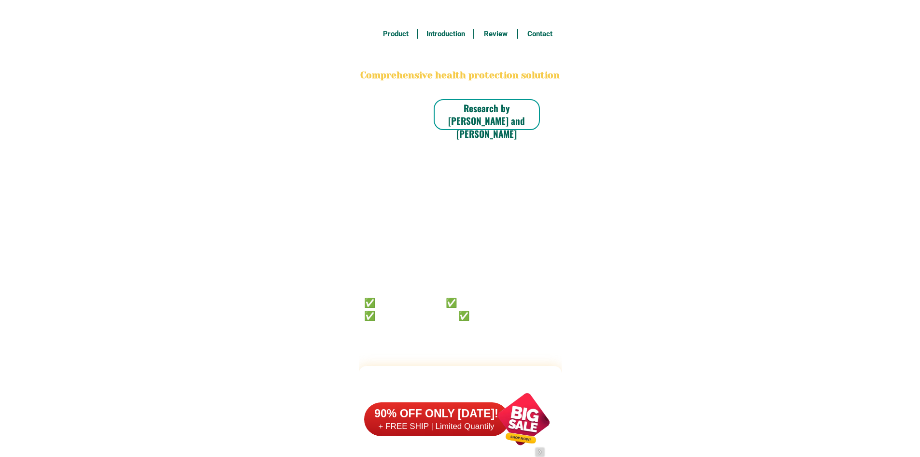
scroll to position [7510, 0]
